Goal: Transaction & Acquisition: Purchase product/service

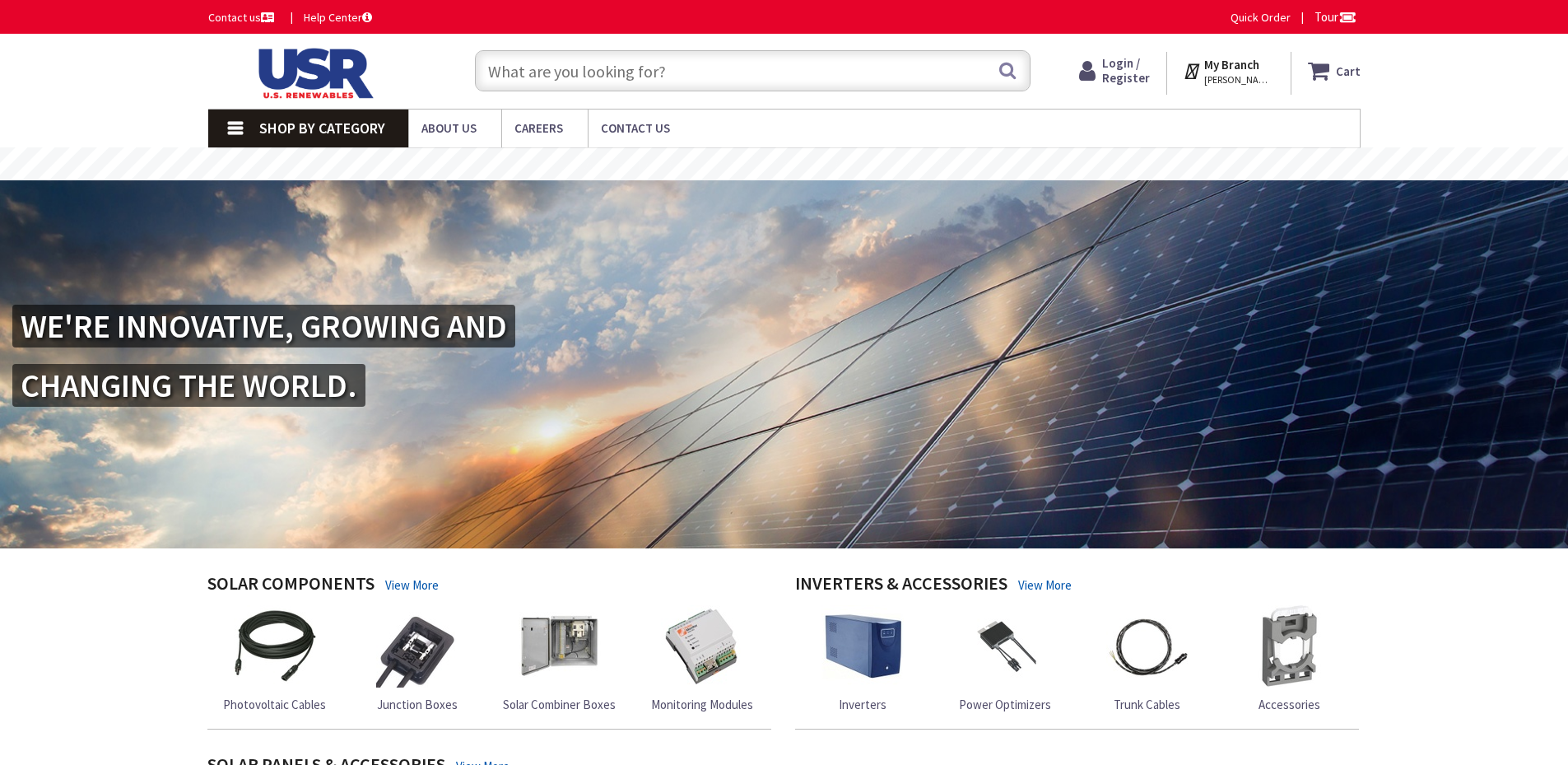
type input "Water Leaf Ln, [GEOGRAPHIC_DATA], [GEOGRAPHIC_DATA]"
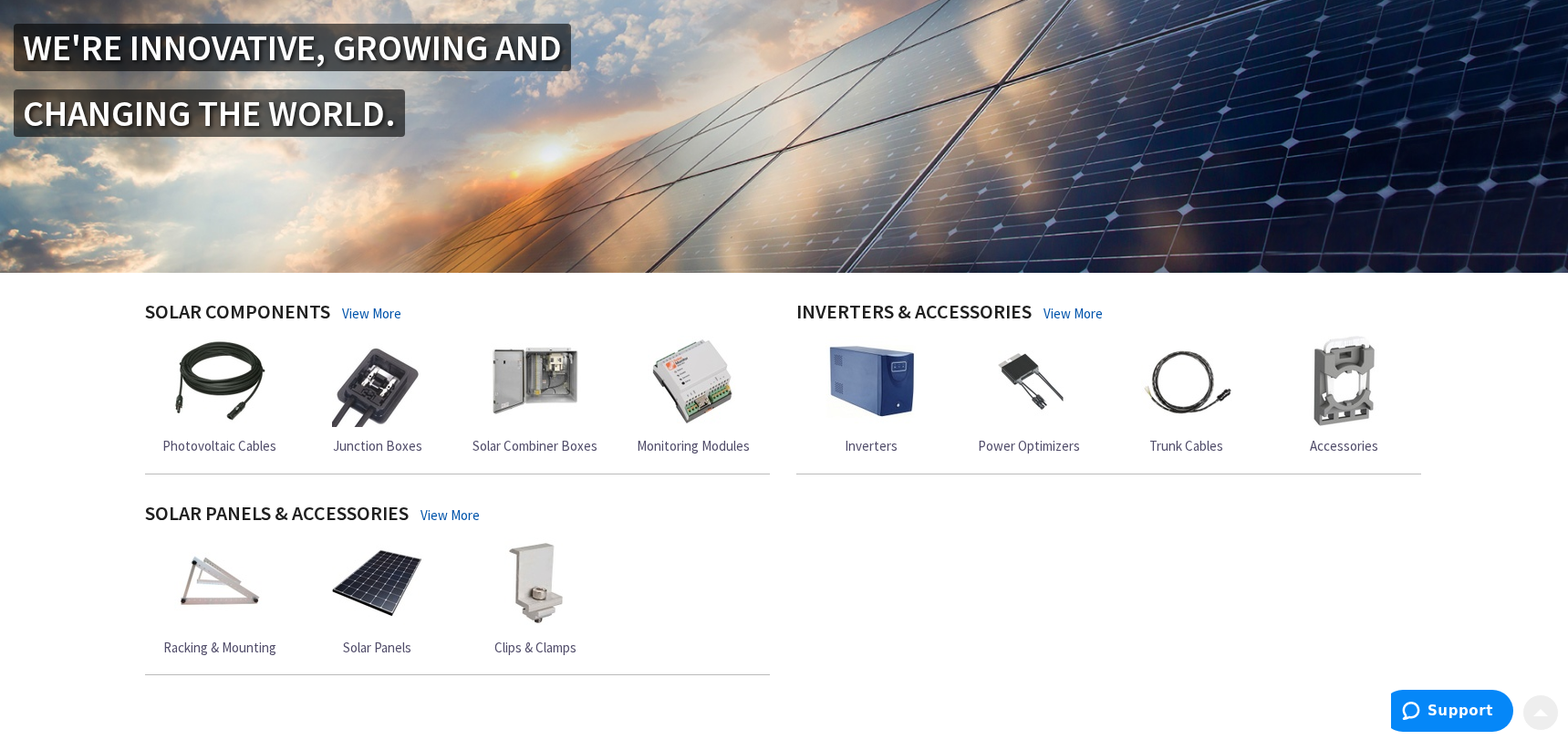
scroll to position [295, 0]
click at [869, 435] on link "Inverters" at bounding box center [871, 394] width 91 height 119
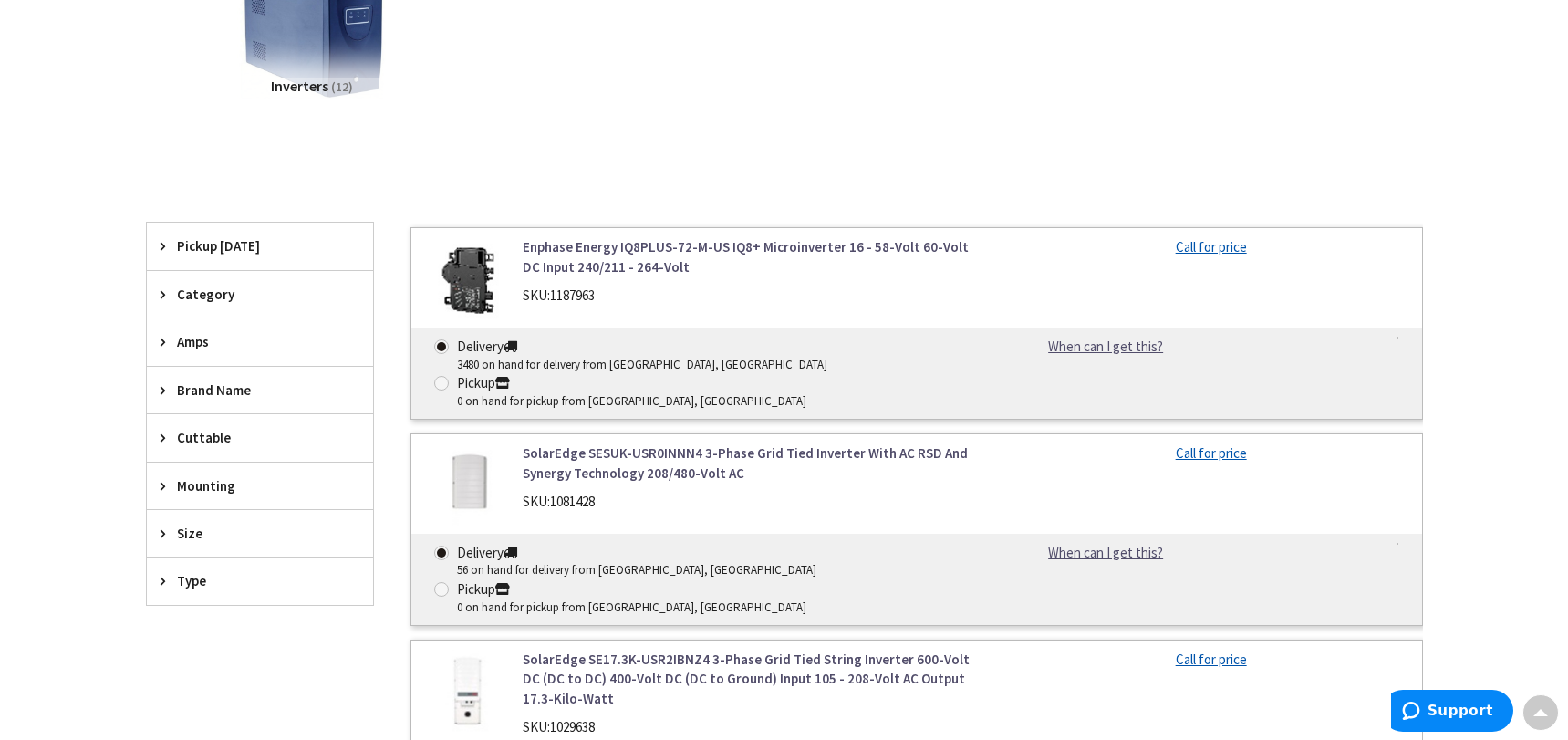
scroll to position [384, 0]
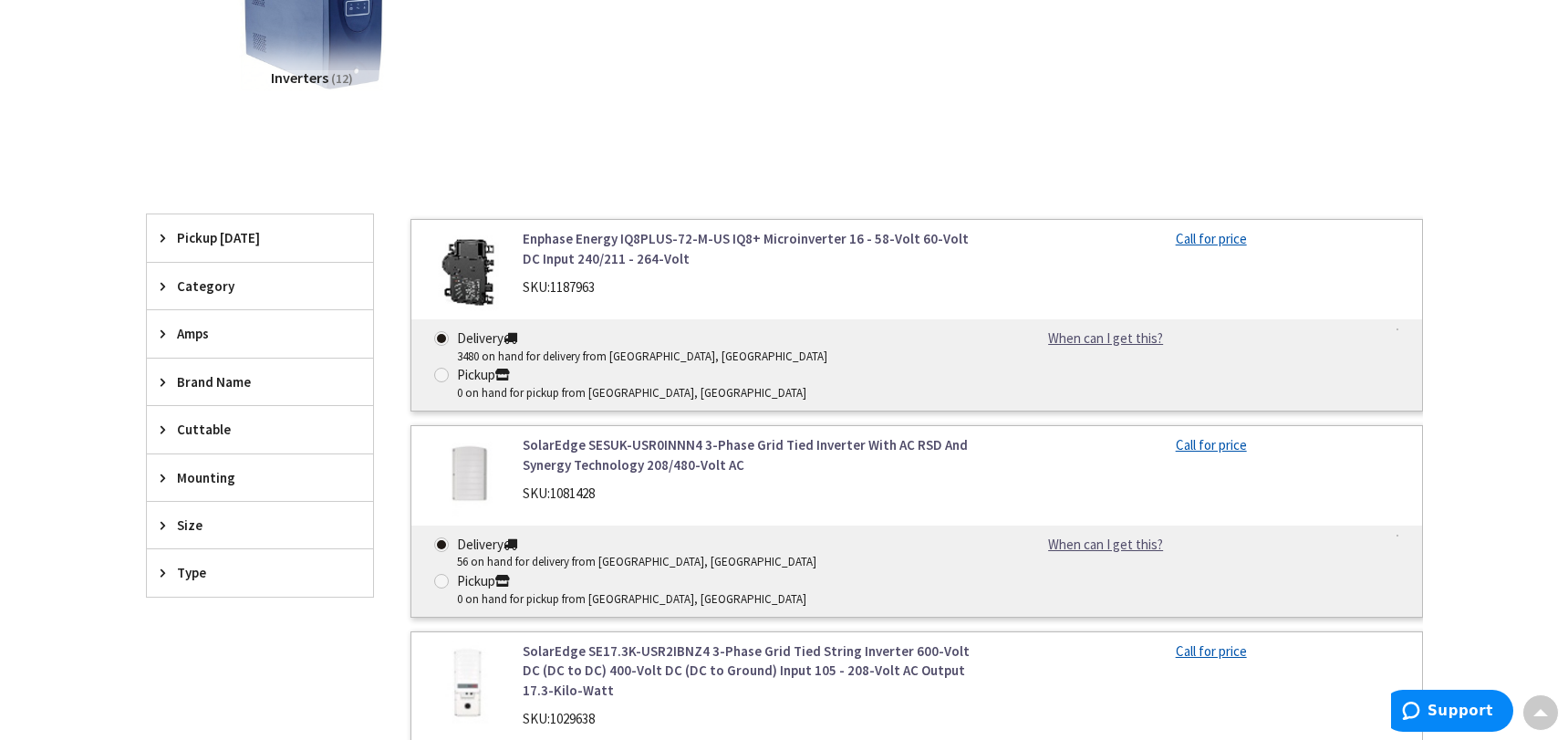
click at [163, 332] on icon at bounding box center [167, 333] width 14 height 14
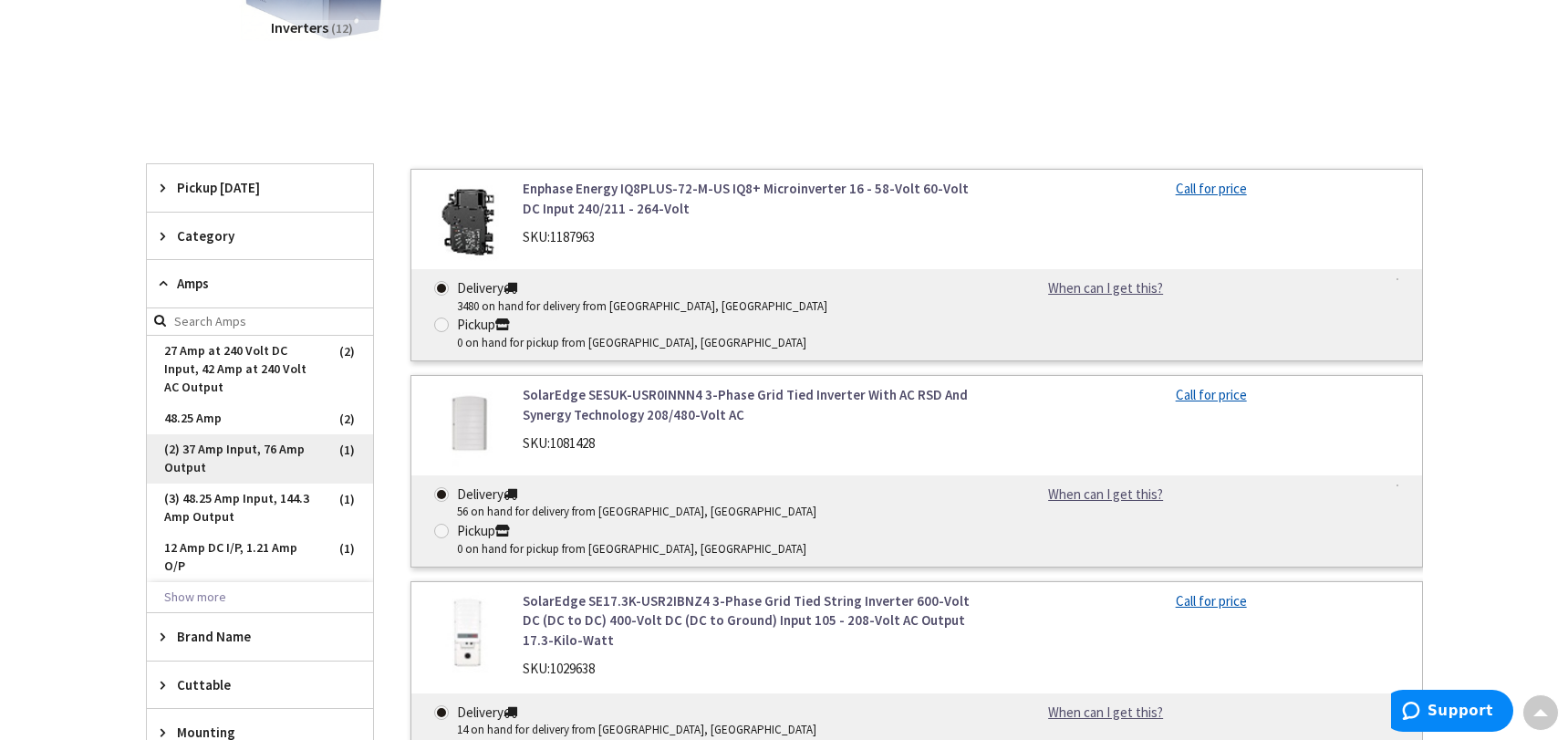
scroll to position [435, 0]
click at [161, 634] on icon at bounding box center [167, 636] width 14 height 14
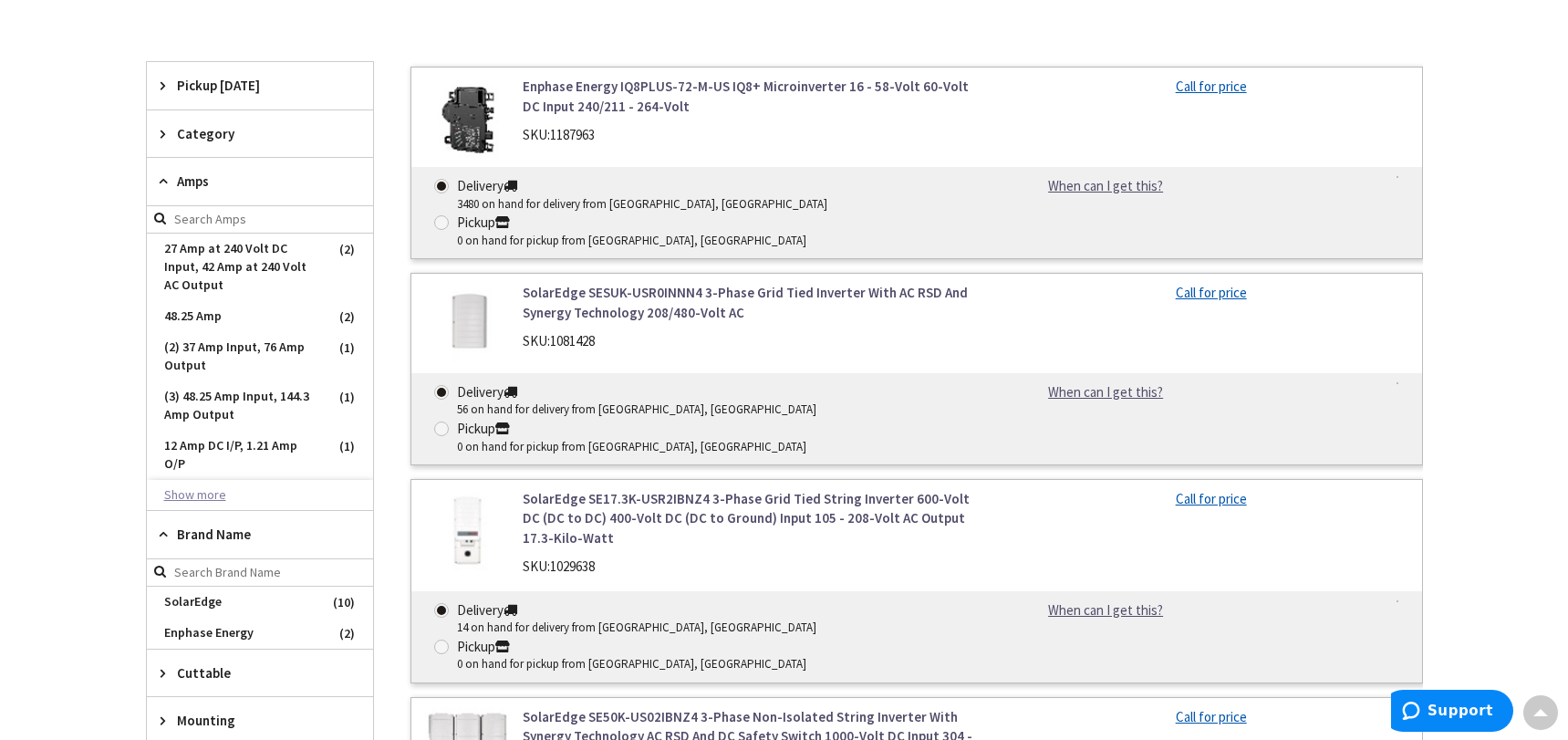
scroll to position [538, 0]
click at [188, 592] on span "SolarEdge" at bounding box center [260, 600] width 226 height 31
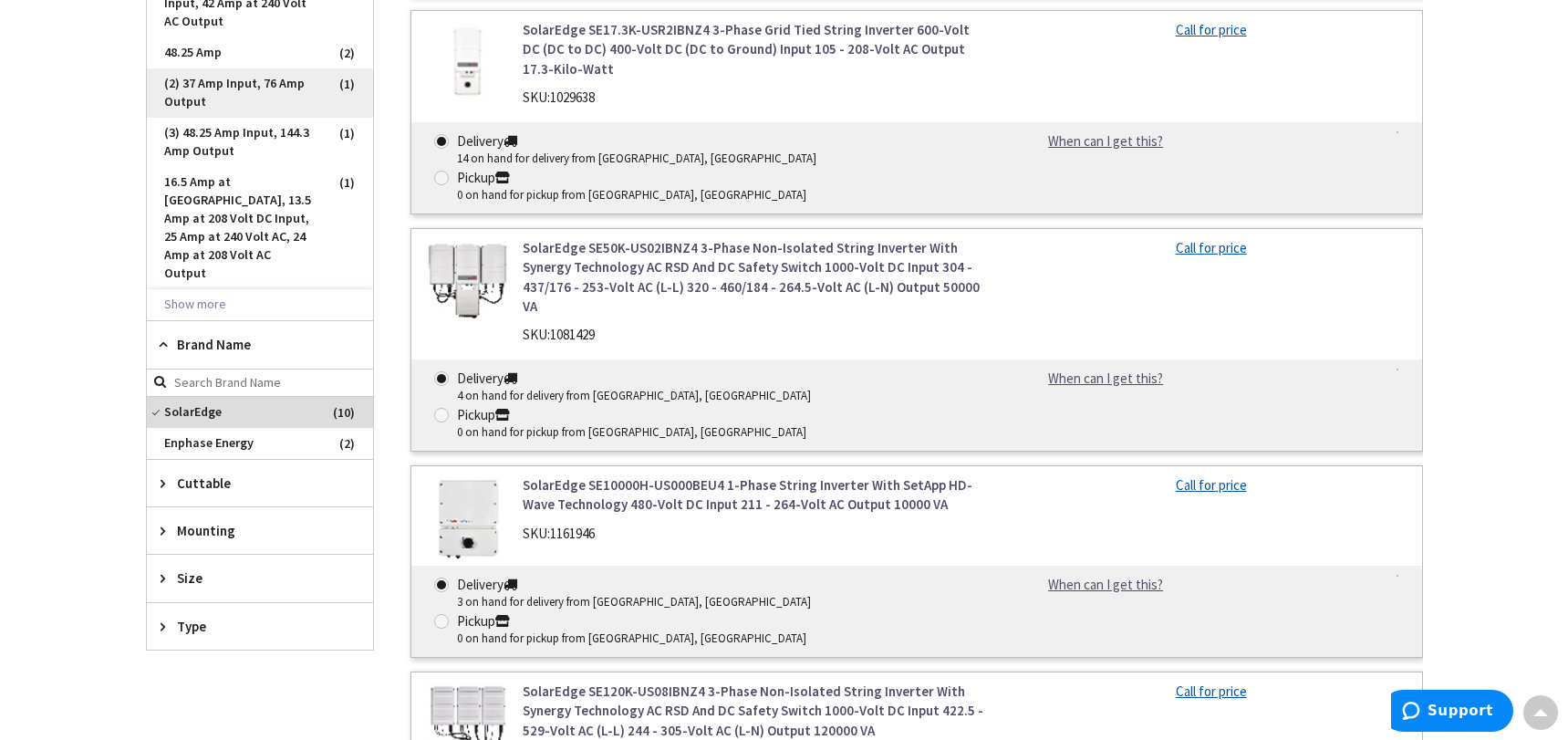
scroll to position [817, 0]
click at [158, 559] on div "Size" at bounding box center [260, 576] width 226 height 46
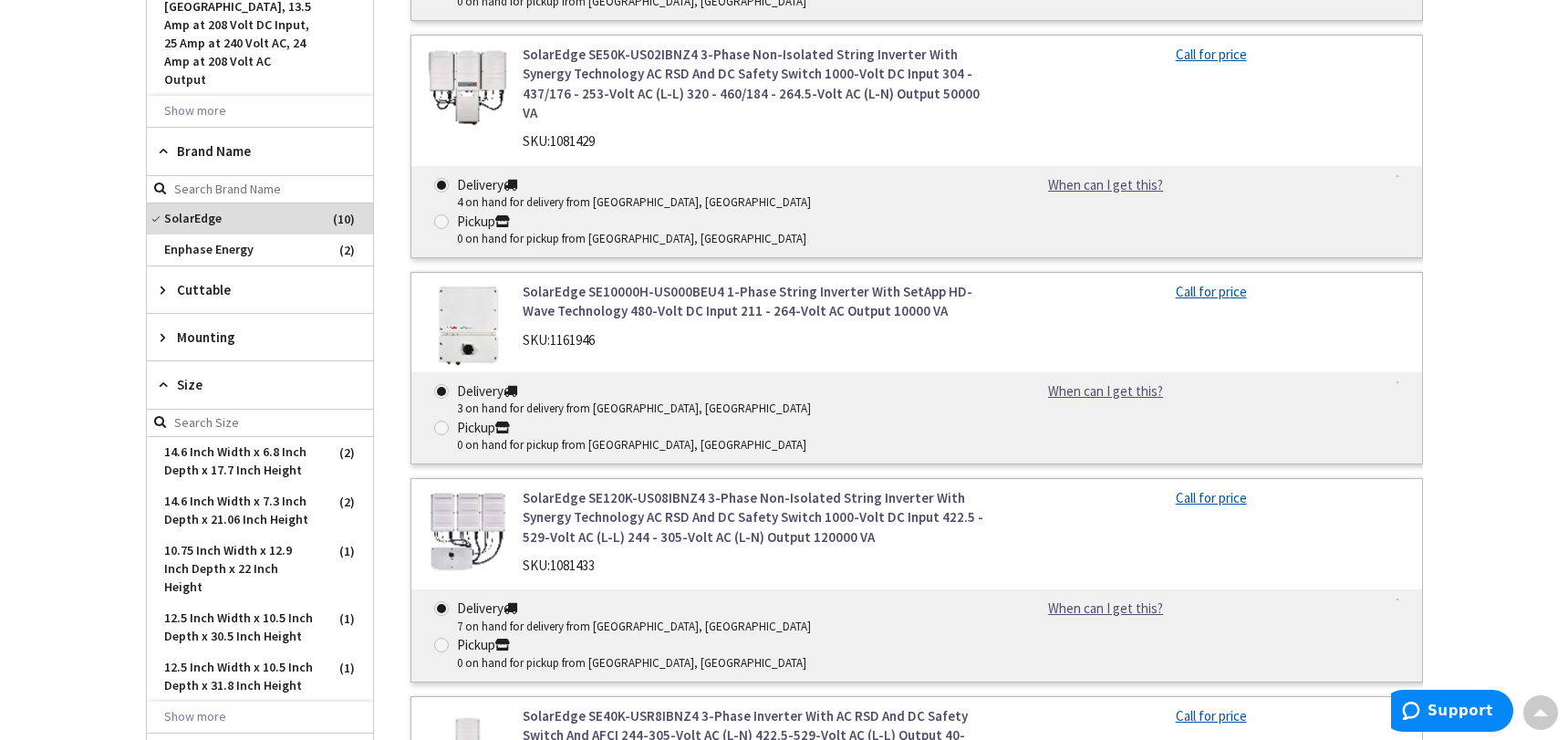
scroll to position [1010, 0]
click at [161, 376] on icon at bounding box center [167, 383] width 14 height 14
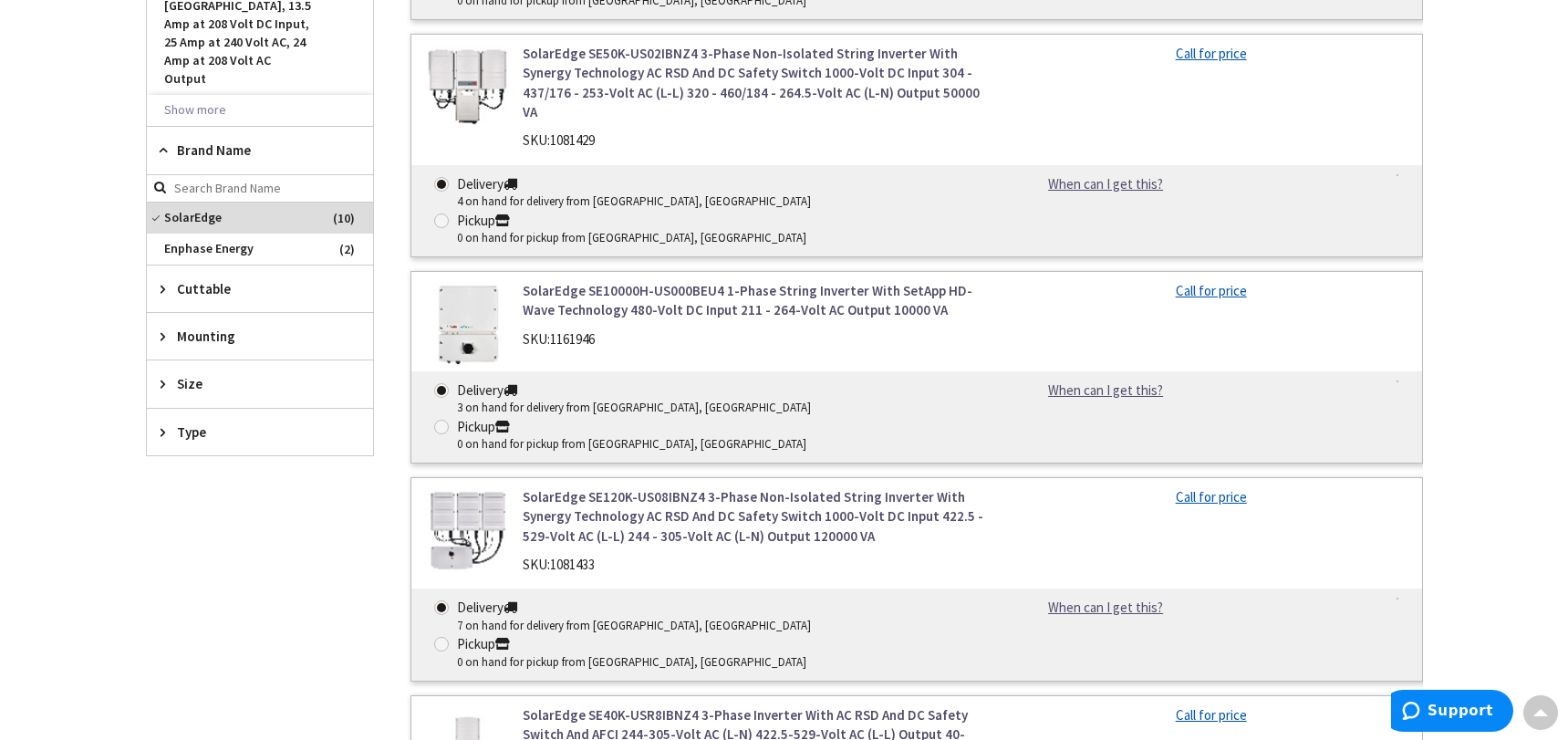
click at [163, 425] on icon at bounding box center [167, 431] width 14 height 14
click at [192, 515] on span "Non-Isolated" at bounding box center [260, 530] width 226 height 31
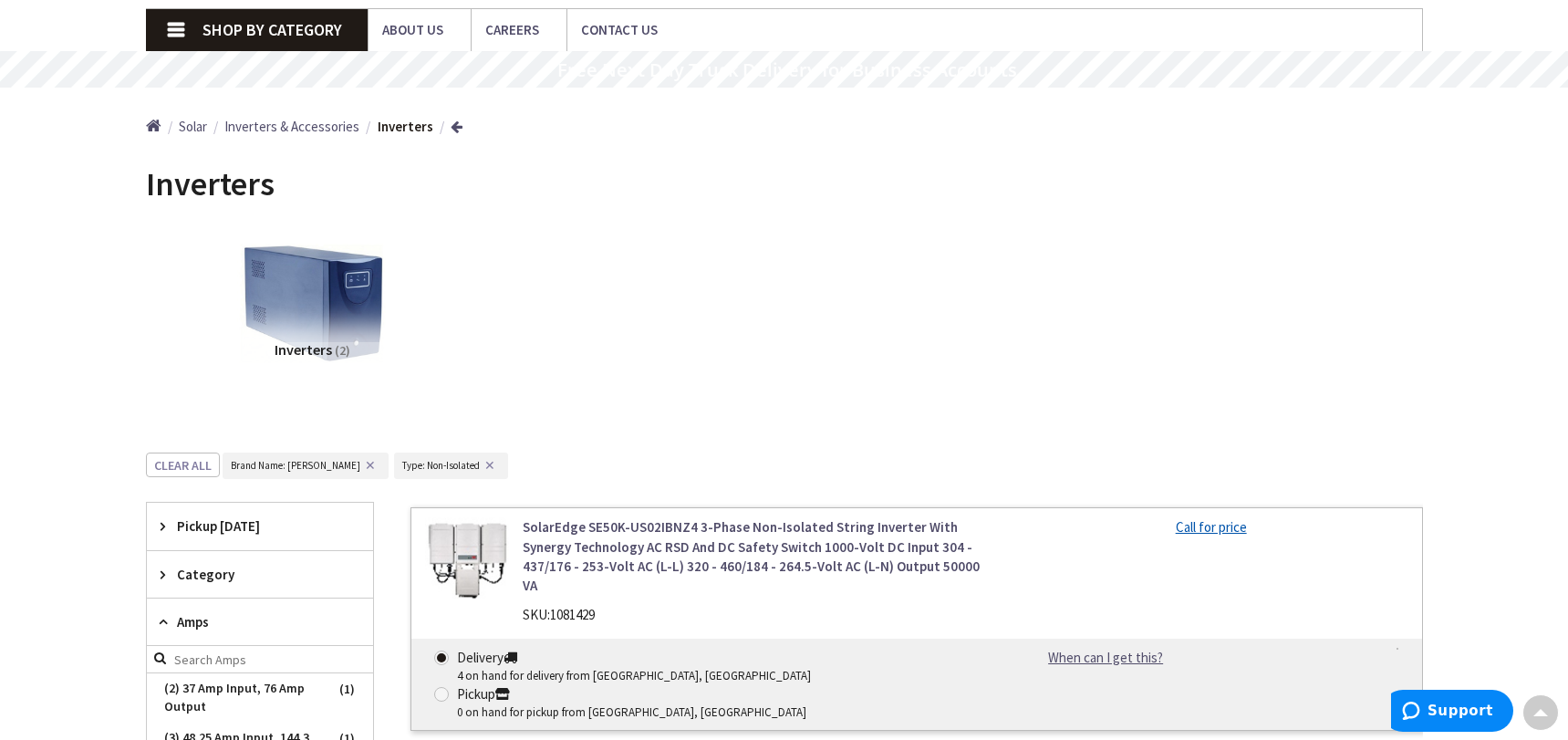
scroll to position [0, 0]
